Goal: Find specific page/section: Find specific page/section

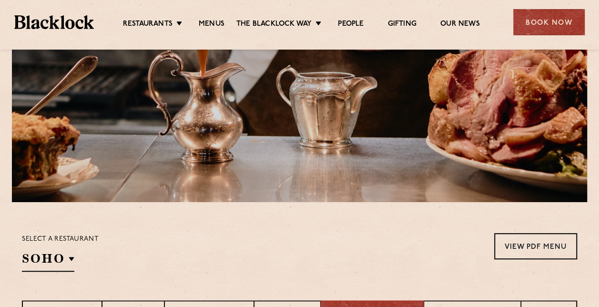
scroll to position [119, 0]
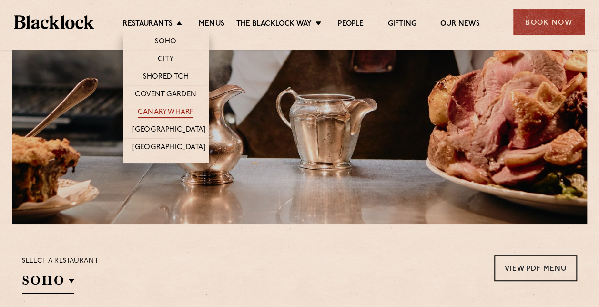
click at [173, 108] on link "Canary Wharf" at bounding box center [166, 113] width 56 height 10
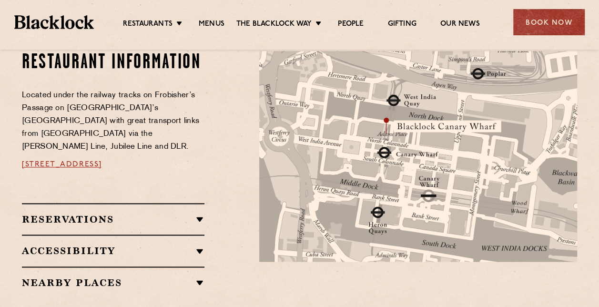
scroll to position [524, 0]
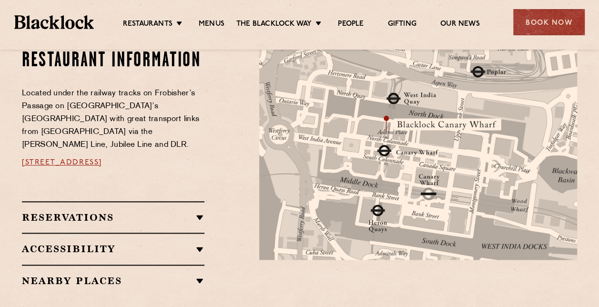
click at [402, 128] on img at bounding box center [418, 154] width 318 height 210
click at [472, 137] on img at bounding box center [418, 154] width 318 height 210
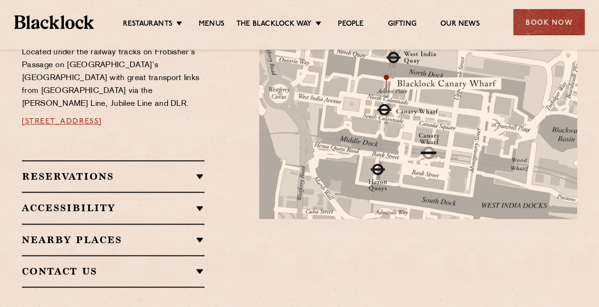
scroll to position [560, 0]
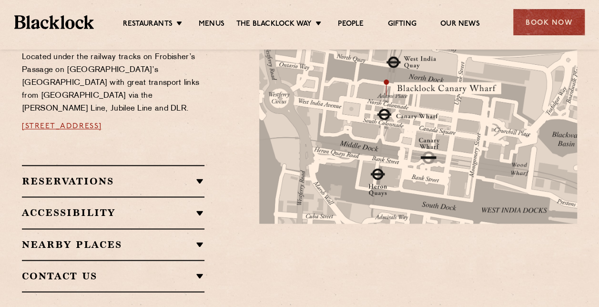
click at [157, 165] on div "Reservations WALK-INS Walk-ins are always warmly welcome. Do pop in and we’ll g…" at bounding box center [113, 180] width 183 height 31
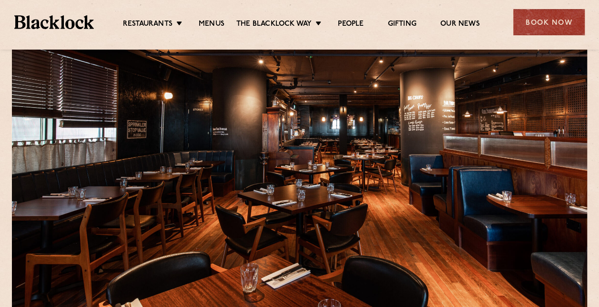
scroll to position [0, 0]
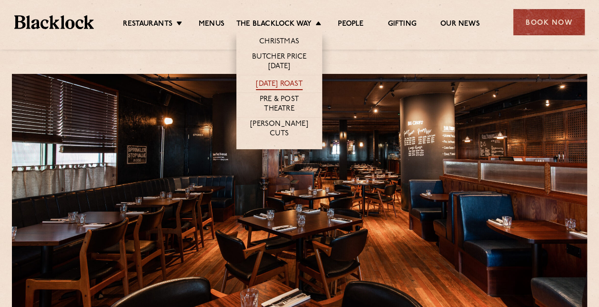
click at [288, 86] on link "[DATE] Roast" at bounding box center [279, 85] width 46 height 10
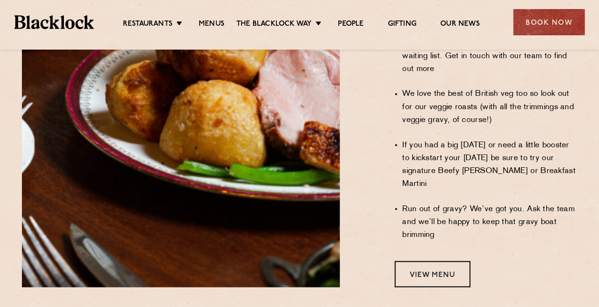
scroll to position [757, 0]
